Goal: Task Accomplishment & Management: Complete application form

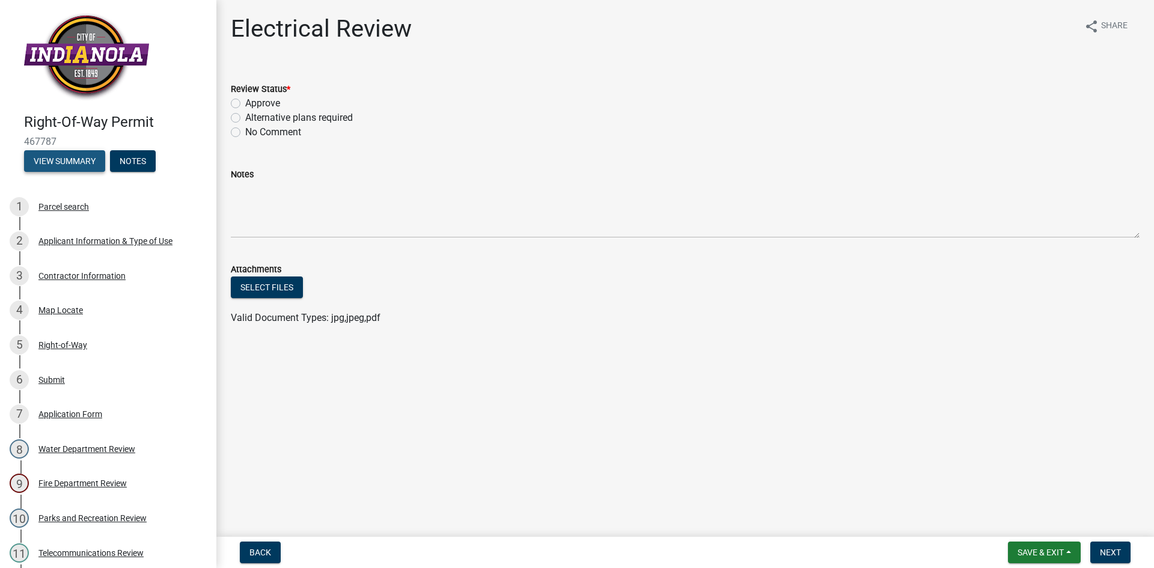
click at [77, 155] on button "View Summary" at bounding box center [64, 161] width 81 height 22
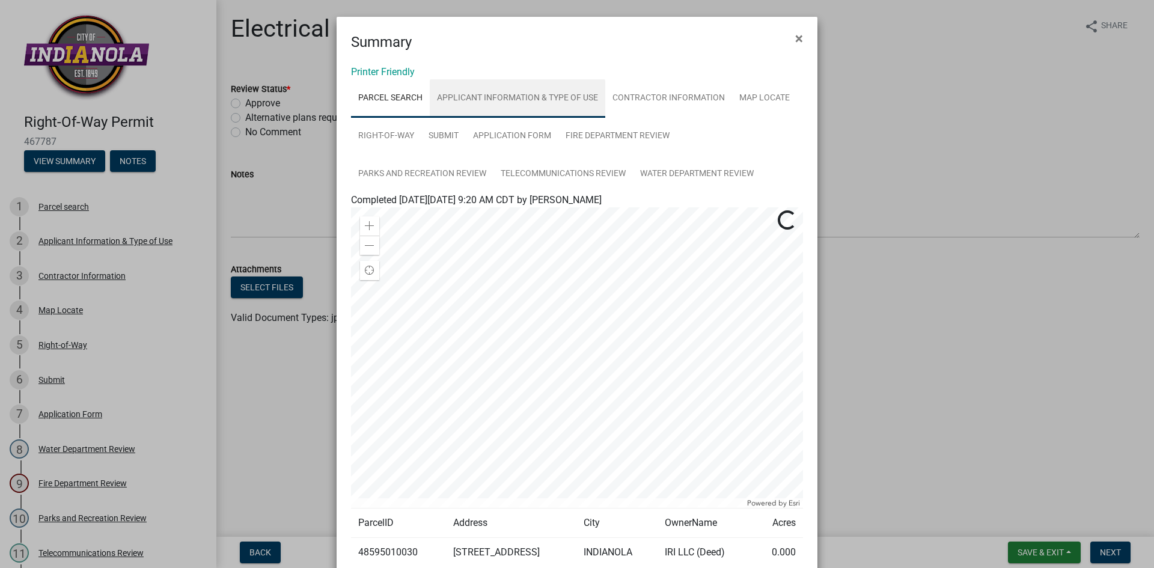
click at [458, 100] on link "Applicant Information & Type of Use" at bounding box center [518, 98] width 176 height 38
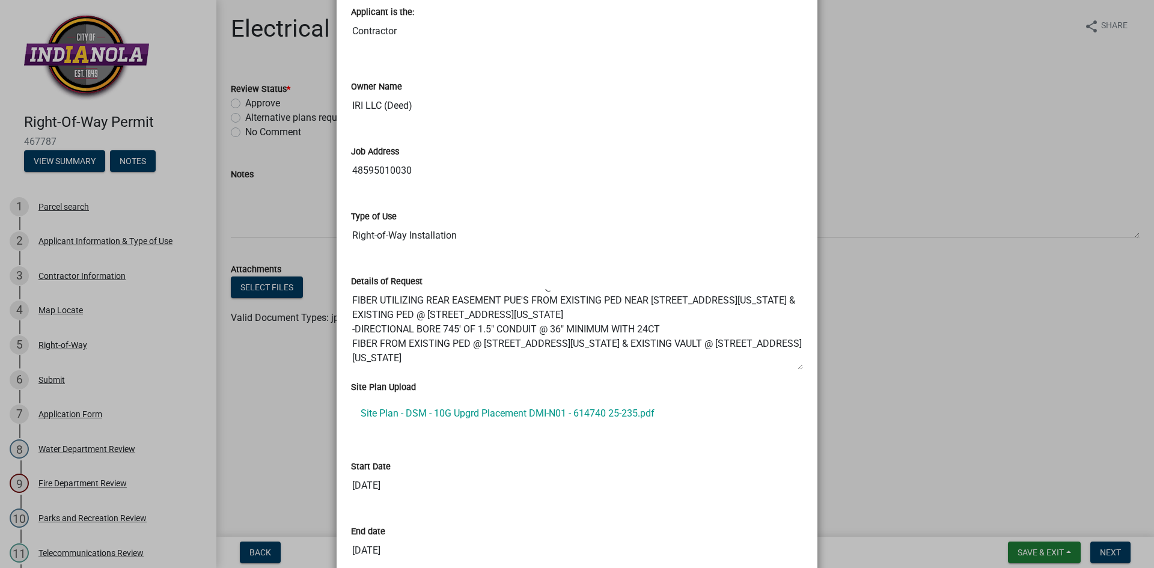
scroll to position [241, 0]
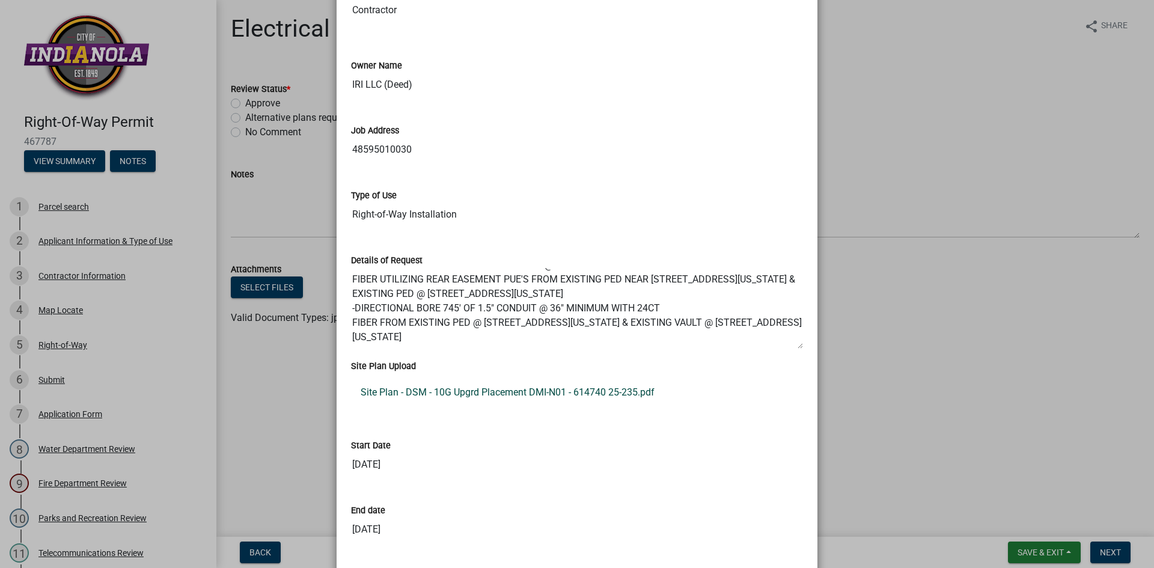
click at [501, 391] on link "Site Plan - DSM - 10G Upgrd Placement DMI-N01 - 614740 25-235.pdf" at bounding box center [577, 392] width 452 height 29
click at [913, 82] on ngb-modal-window "Summary × Printer Friendly Parcel search Applicant Information & Type of Use Co…" at bounding box center [577, 284] width 1154 height 568
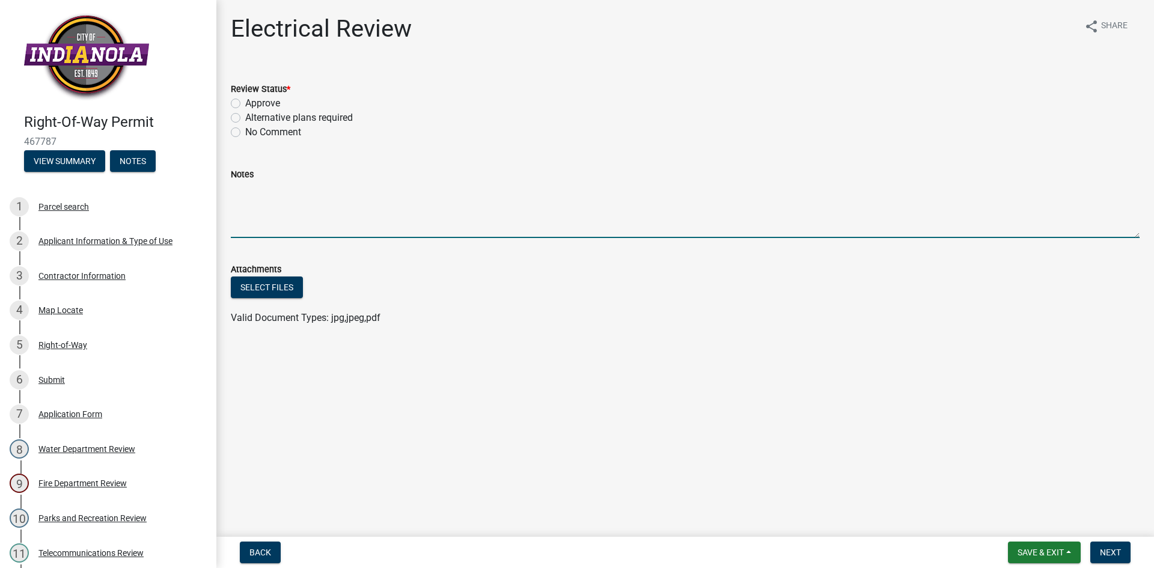
click at [411, 192] on textarea "Notes" at bounding box center [685, 210] width 909 height 57
type textarea "[MEDICAL_DATA] underground electric facilities in the proposed areas. Dig with …"
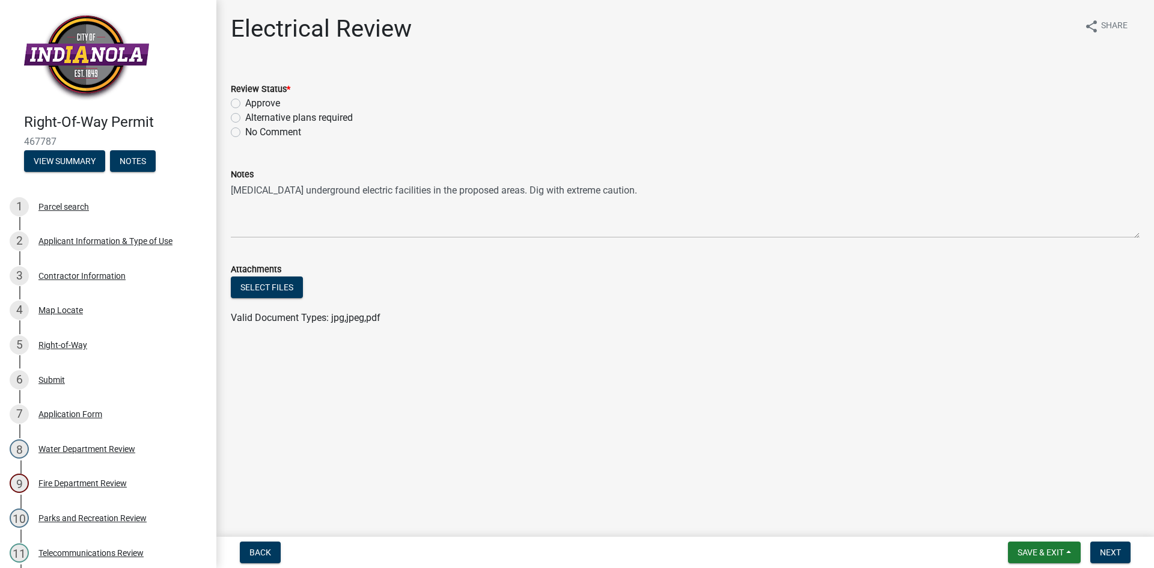
click at [245, 99] on label "Approve" at bounding box center [262, 103] width 35 height 14
click at [245, 99] on input "Approve" at bounding box center [249, 100] width 8 height 8
radio input "true"
click at [1057, 551] on span "Save & Exit" at bounding box center [1041, 553] width 46 height 10
click at [1040, 495] on button "Save" at bounding box center [1033, 492] width 96 height 29
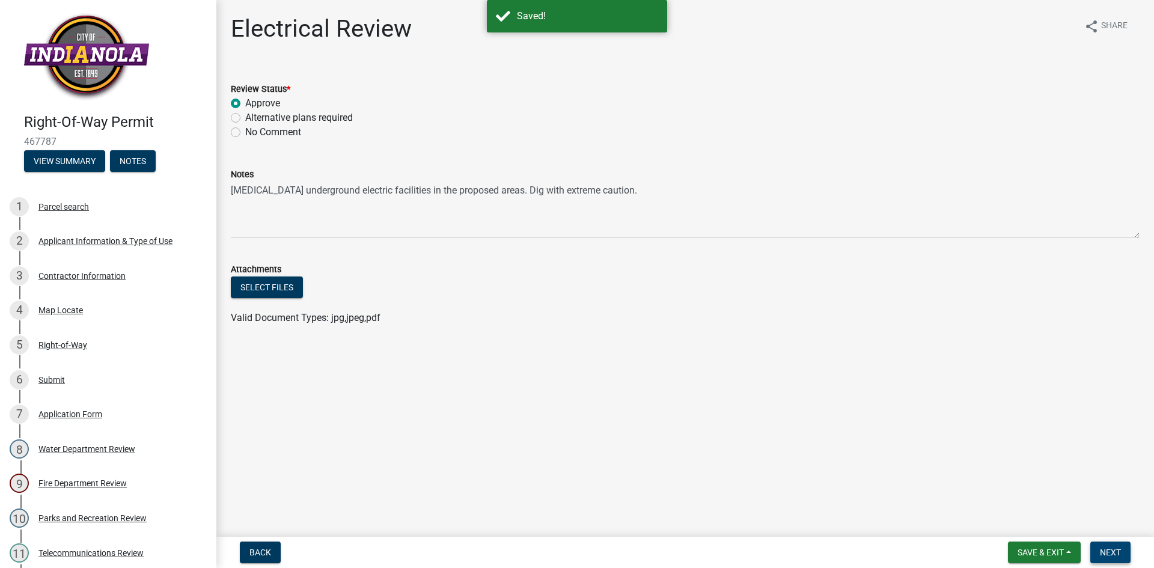
click at [1115, 550] on span "Next" at bounding box center [1110, 553] width 21 height 10
